Goal: Check status: Check status

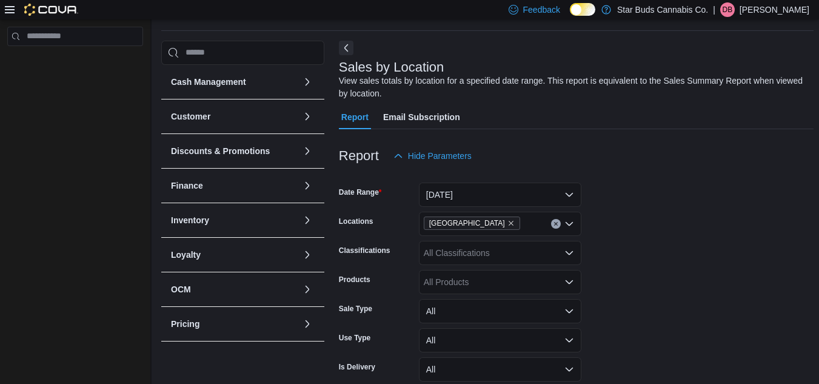
scroll to position [41, 0]
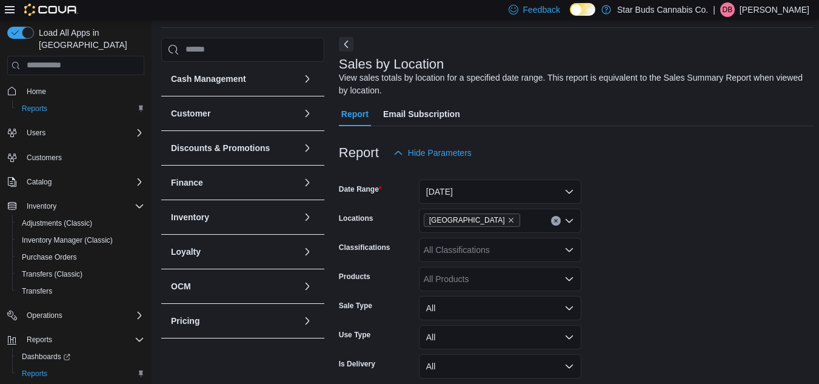
click at [341, 40] on button "Next" at bounding box center [346, 44] width 15 height 15
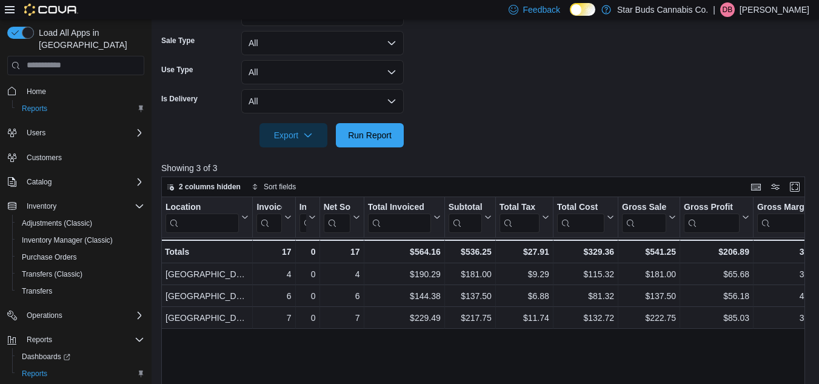
scroll to position [281, 0]
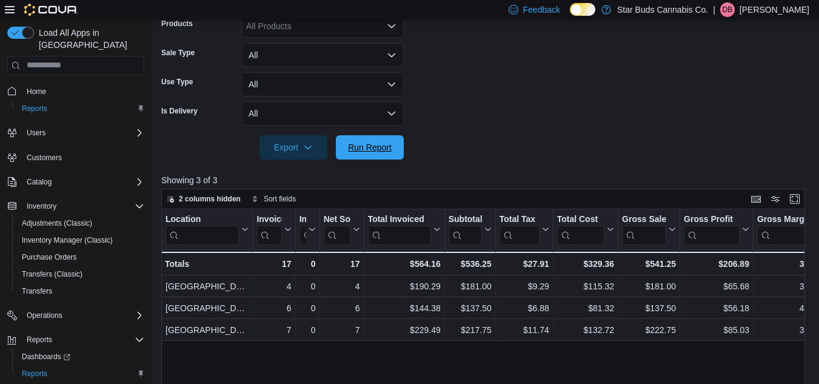
drag, startPoint x: 396, startPoint y: 153, endPoint x: 401, endPoint y: 207, distance: 54.2
click at [401, 207] on div "Report Hide Parameters Date Range [DATE] Locations [GEOGRAPHIC_DATA] Classifica…" at bounding box center [486, 184] width 650 height 622
click at [367, 150] on span "Run Report" at bounding box center [370, 147] width 44 height 12
click at [373, 153] on span "Run Report" at bounding box center [369, 147] width 53 height 24
click at [373, 153] on span "Run Report" at bounding box center [370, 147] width 44 height 12
